Goal: Communication & Community: Participate in discussion

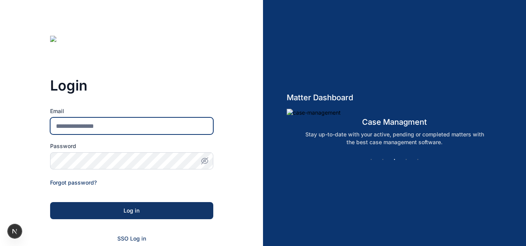
click at [151, 125] on input "Email" at bounding box center [131, 125] width 163 height 17
click at [82, 124] on input "Email" at bounding box center [131, 125] width 163 height 17
type input "**********"
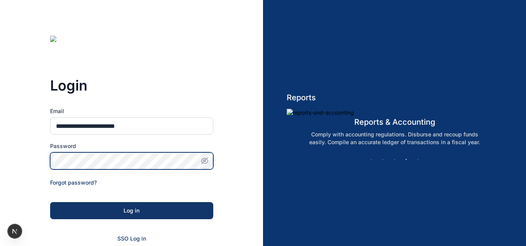
click at [50, 202] on button "Log in" at bounding box center [131, 210] width 163 height 17
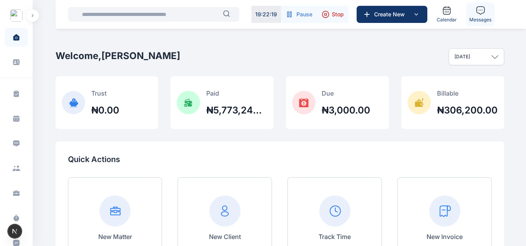
click at [468, 19] on link "Messages" at bounding box center [480, 14] width 28 height 23
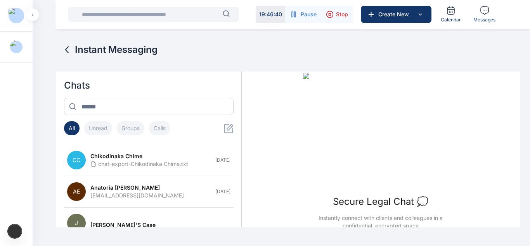
click at [230, 132] on icon at bounding box center [228, 128] width 9 height 9
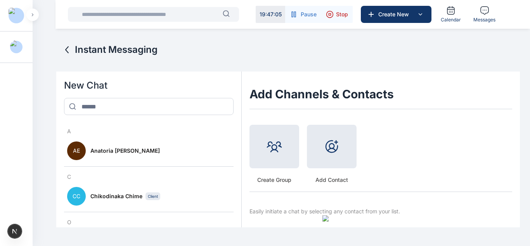
scroll to position [42, 0]
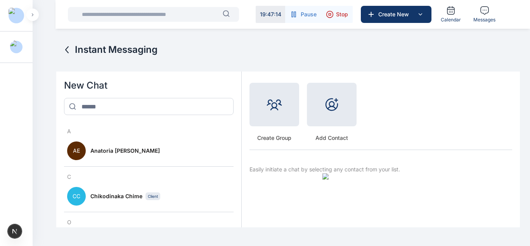
click at [70, 49] on icon at bounding box center [67, 49] width 9 height 9
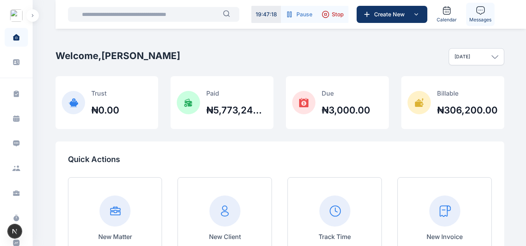
click at [471, 16] on link "Messages" at bounding box center [480, 14] width 28 height 23
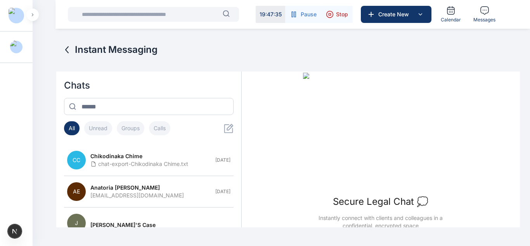
click at [139, 125] on button "Groups" at bounding box center [131, 128] width 28 height 14
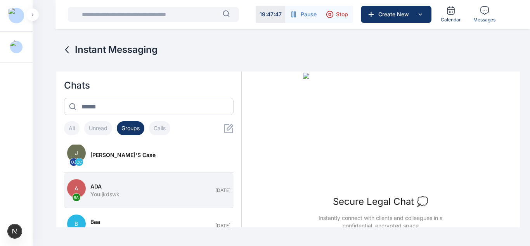
scroll to position [3, 0]
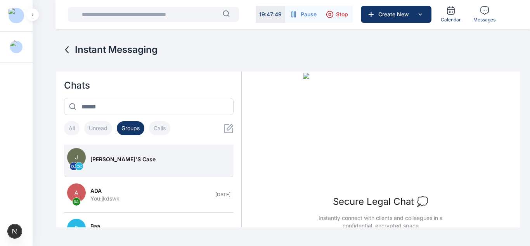
click at [98, 152] on button "J OJ CC John Ken's Case" at bounding box center [149, 159] width 170 height 35
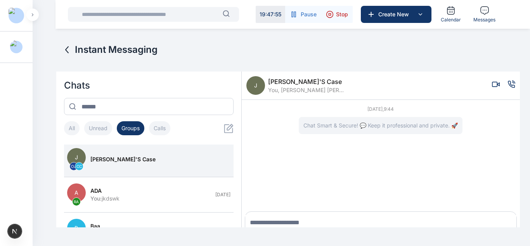
click at [259, 87] on span "J" at bounding box center [256, 85] width 19 height 19
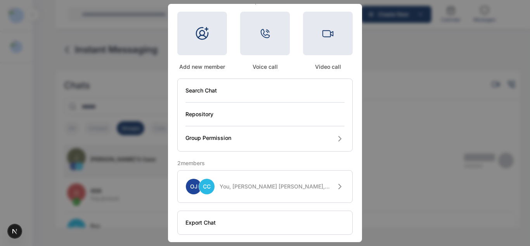
scroll to position [64, 0]
click at [294, 134] on button "Group Permission" at bounding box center [265, 138] width 159 height 25
